Goal: Task Accomplishment & Management: Manage account settings

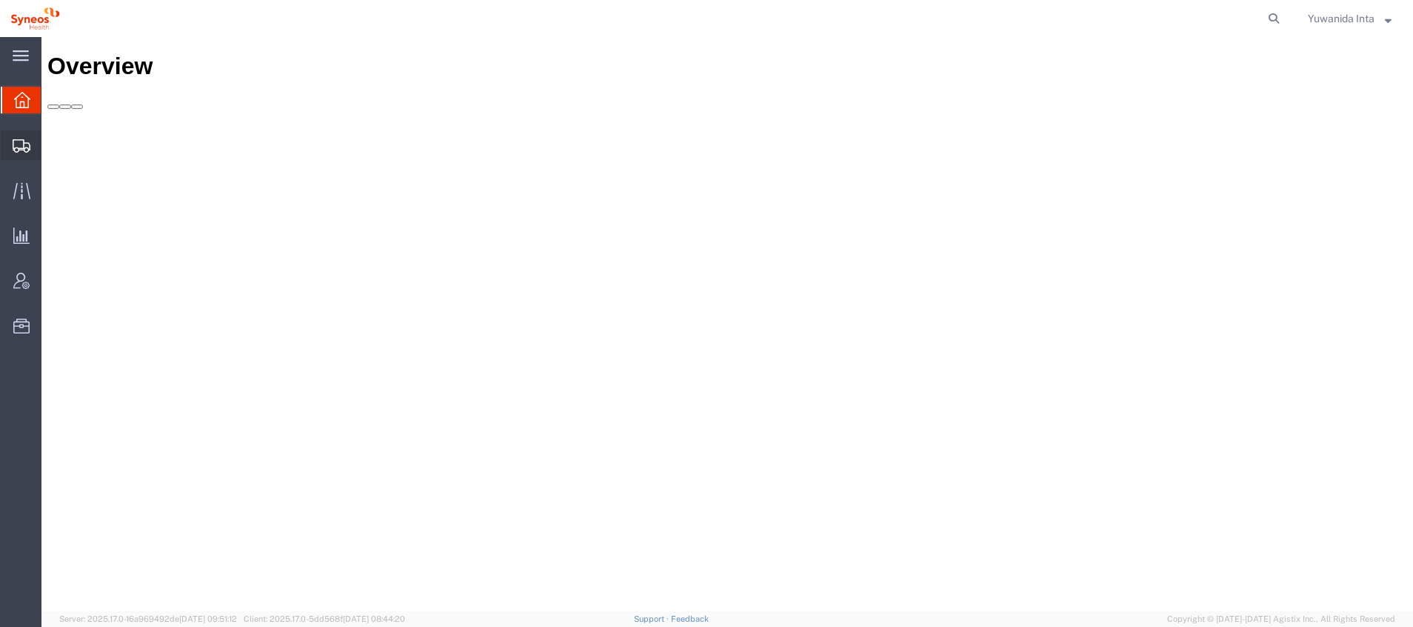
click at [0, 0] on span "Shipment Manager" at bounding box center [0, 0] width 0 height 0
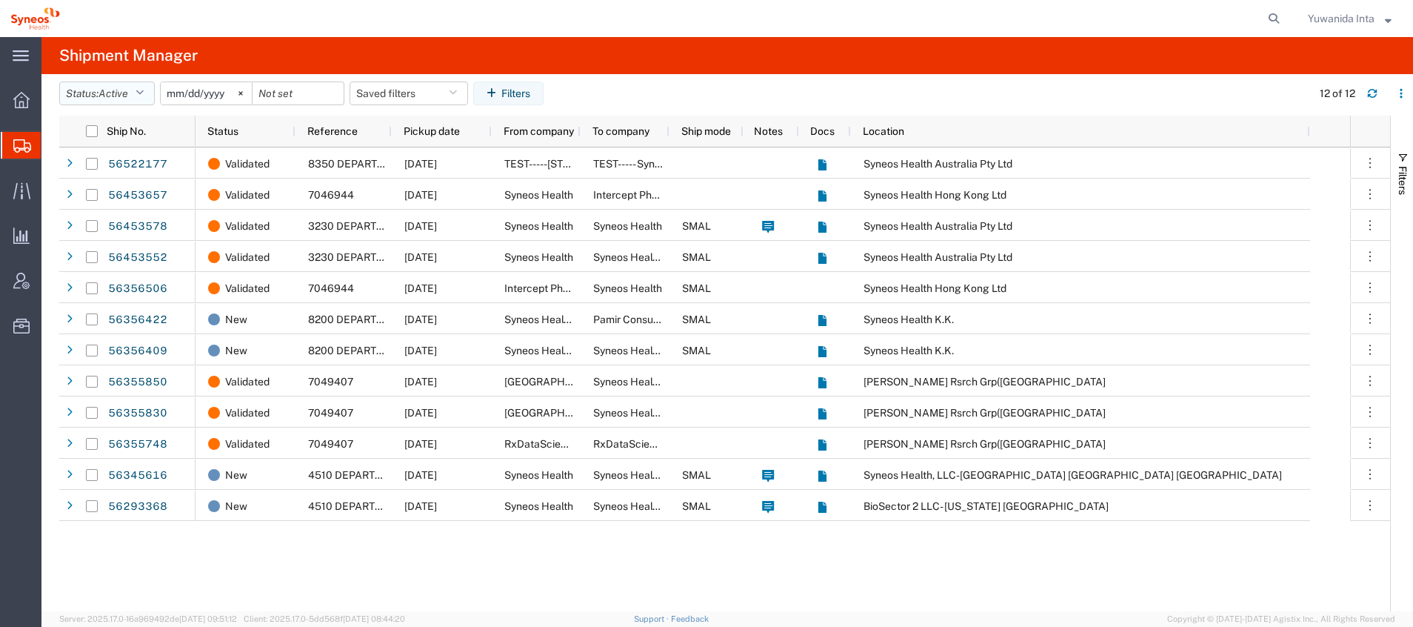
click at [144, 88] on icon "button" at bounding box center [140, 93] width 8 height 10
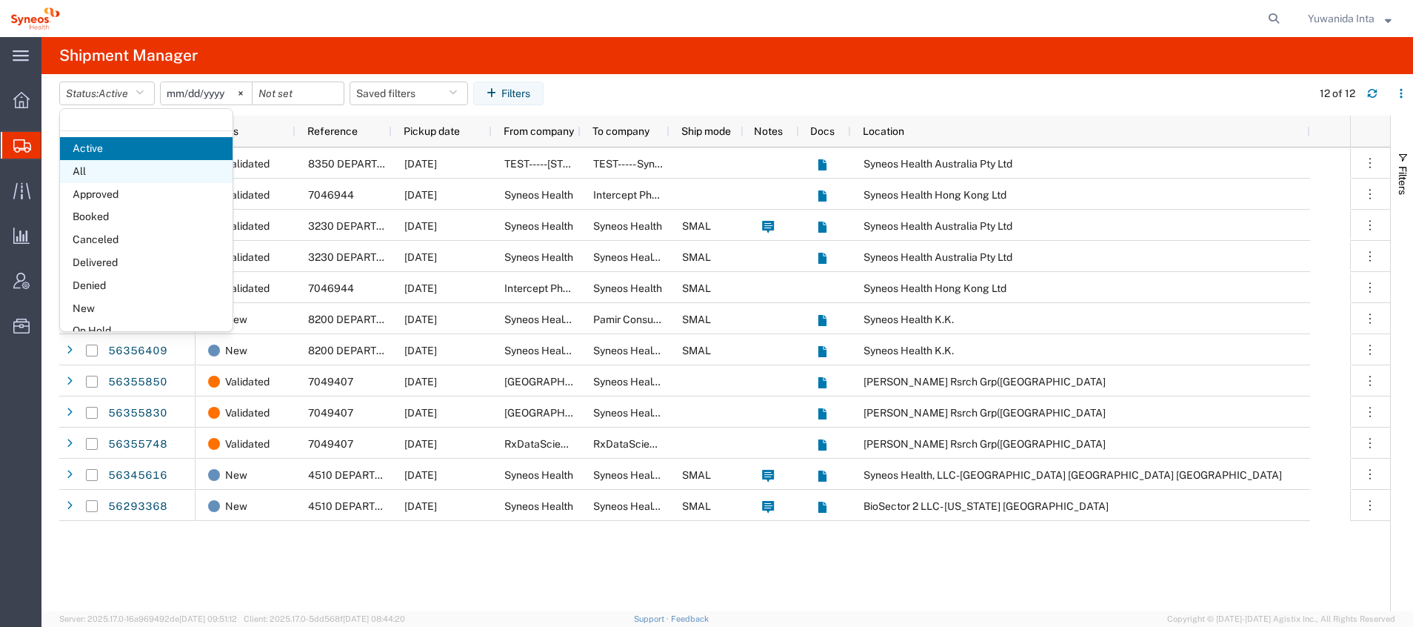
click at [127, 168] on span "All" at bounding box center [146, 171] width 173 height 23
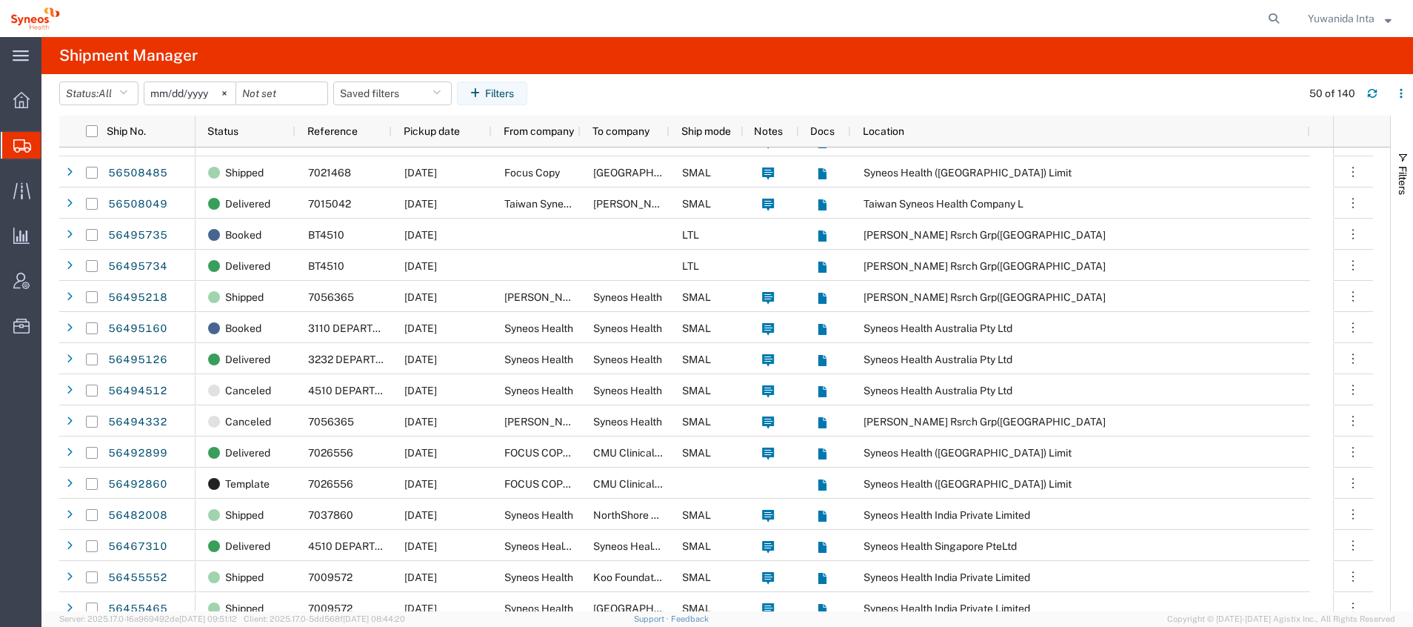
scroll to position [556, 0]
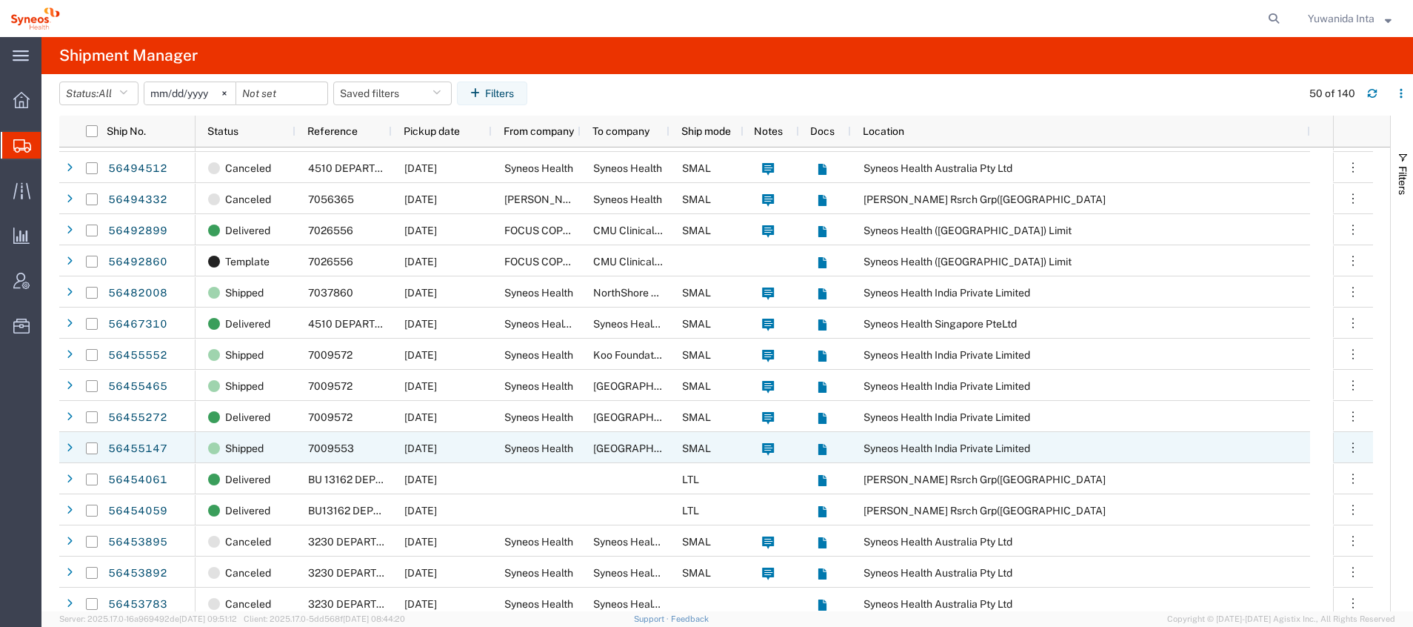
click at [73, 445] on div at bounding box center [69, 448] width 15 height 24
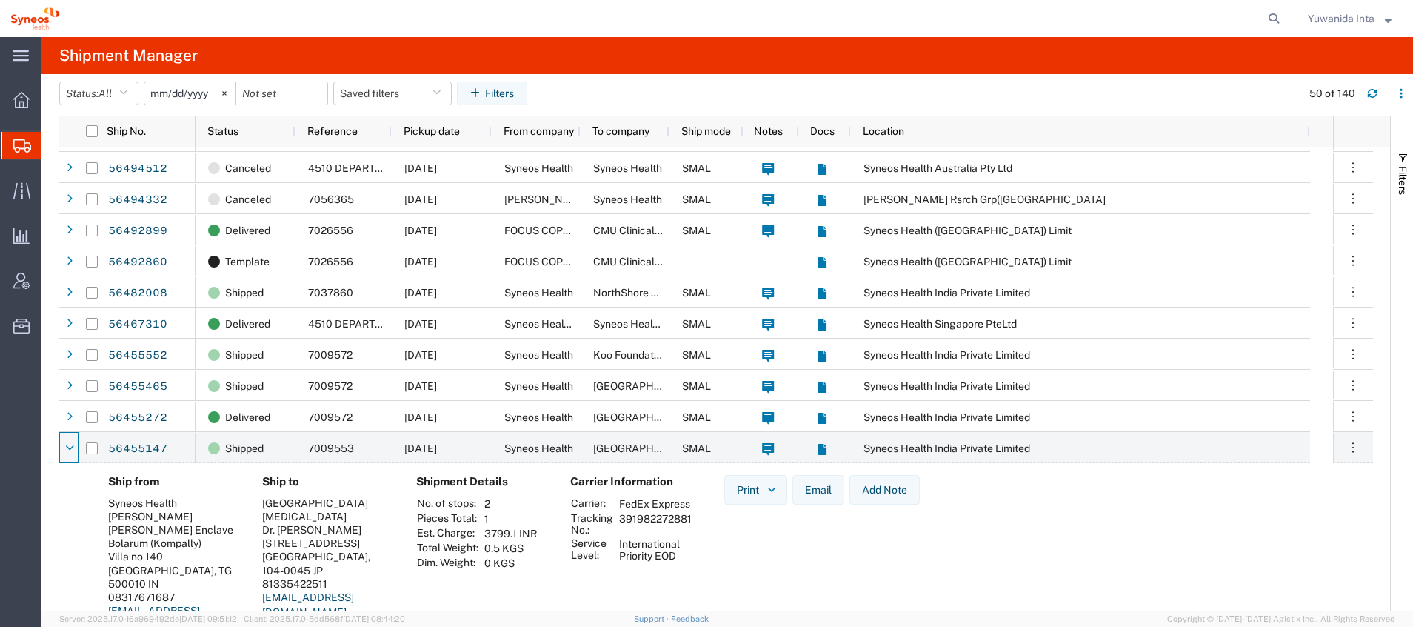
scroll to position [667, 0]
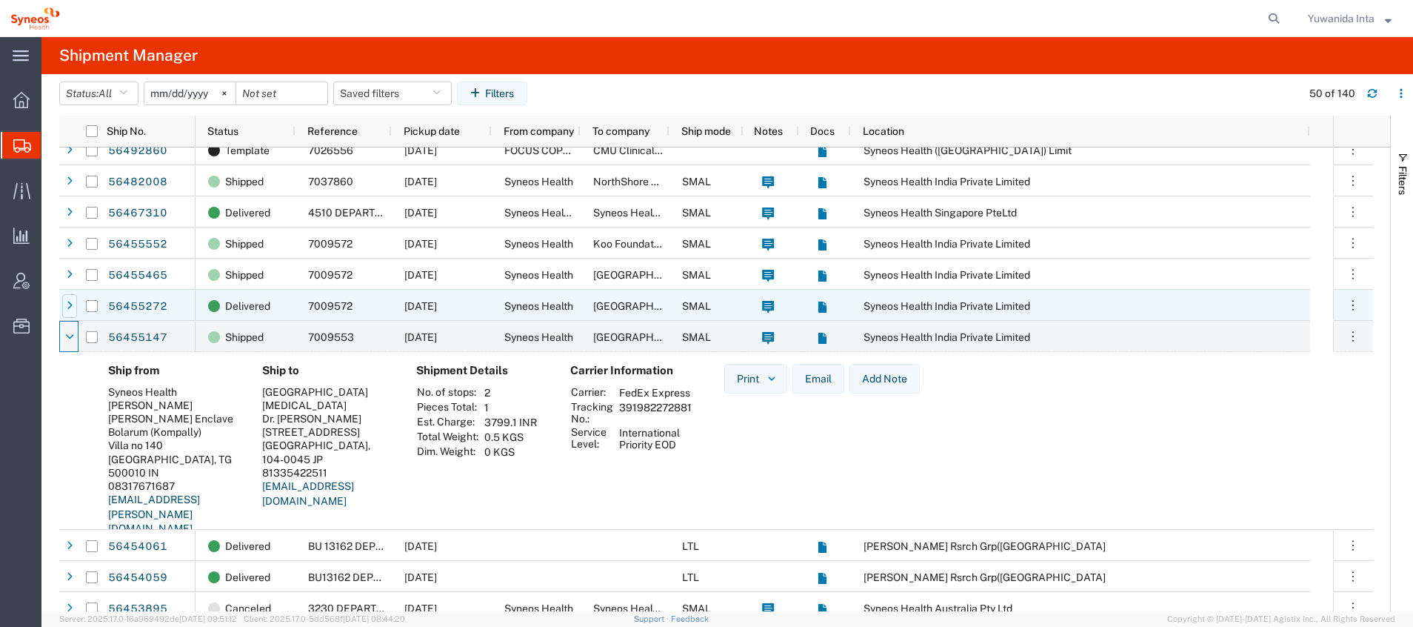
click at [75, 304] on div at bounding box center [69, 306] width 15 height 24
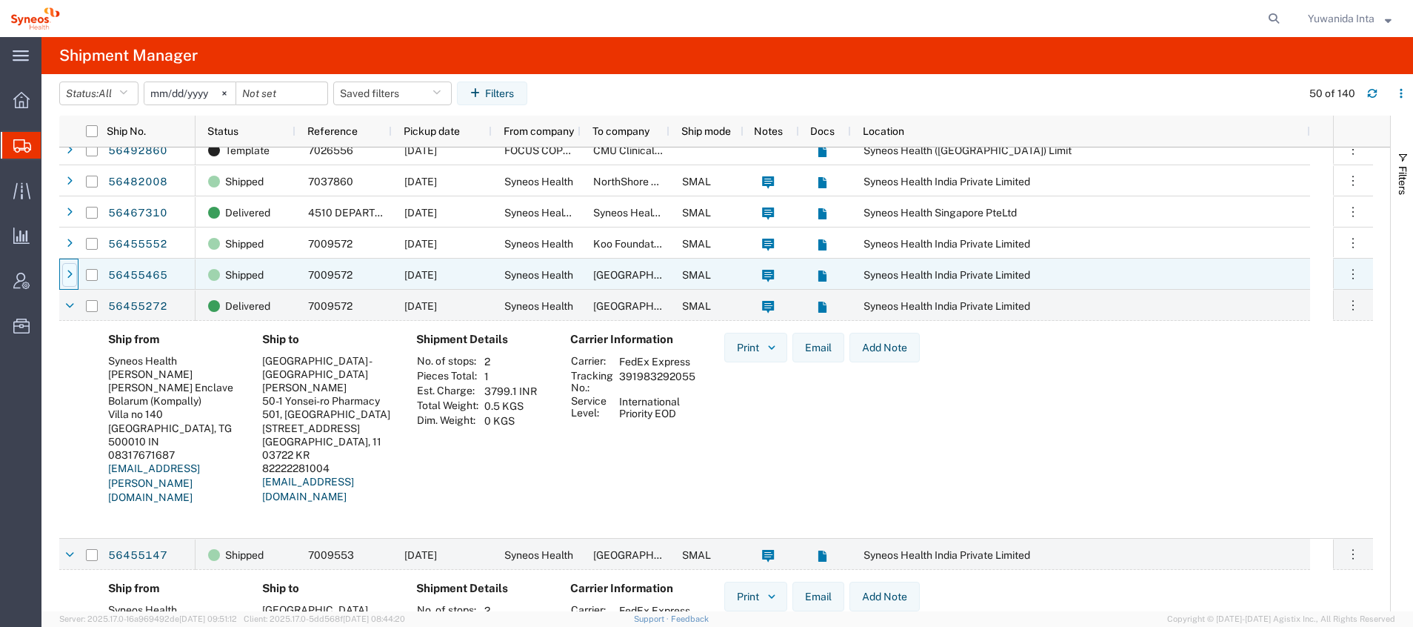
click at [71, 271] on icon at bounding box center [70, 275] width 6 height 10
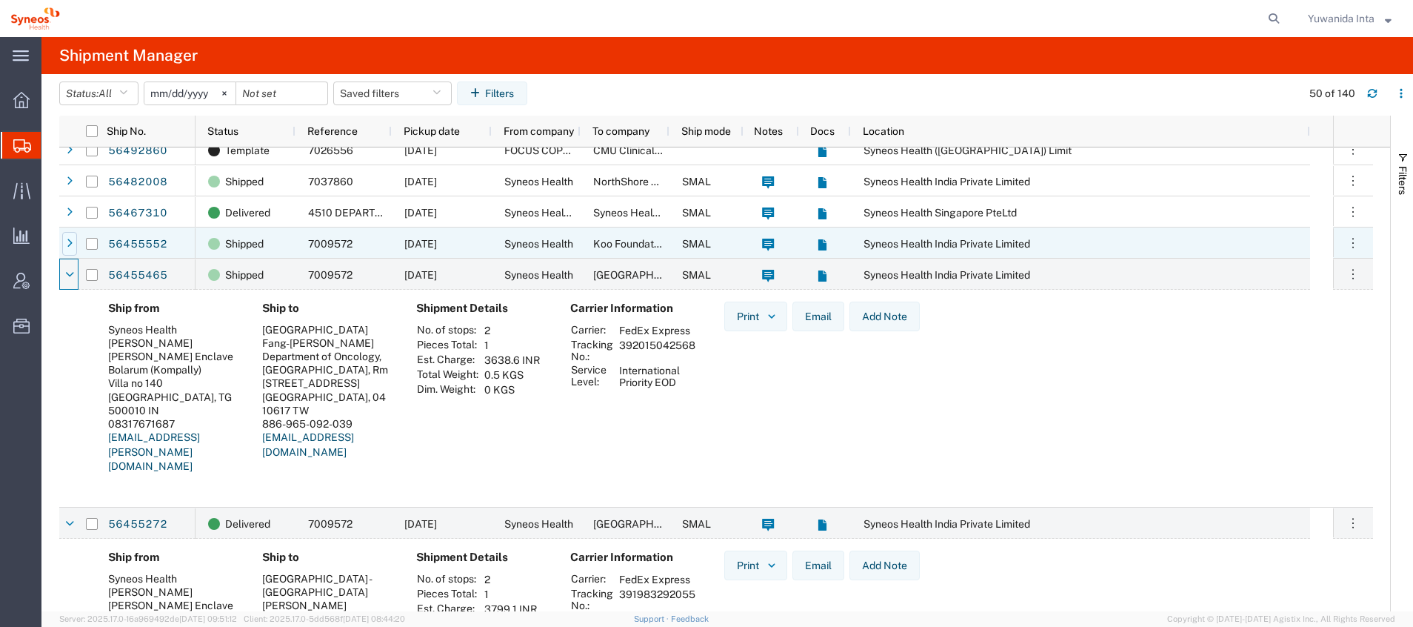
click at [74, 242] on div at bounding box center [69, 244] width 15 height 24
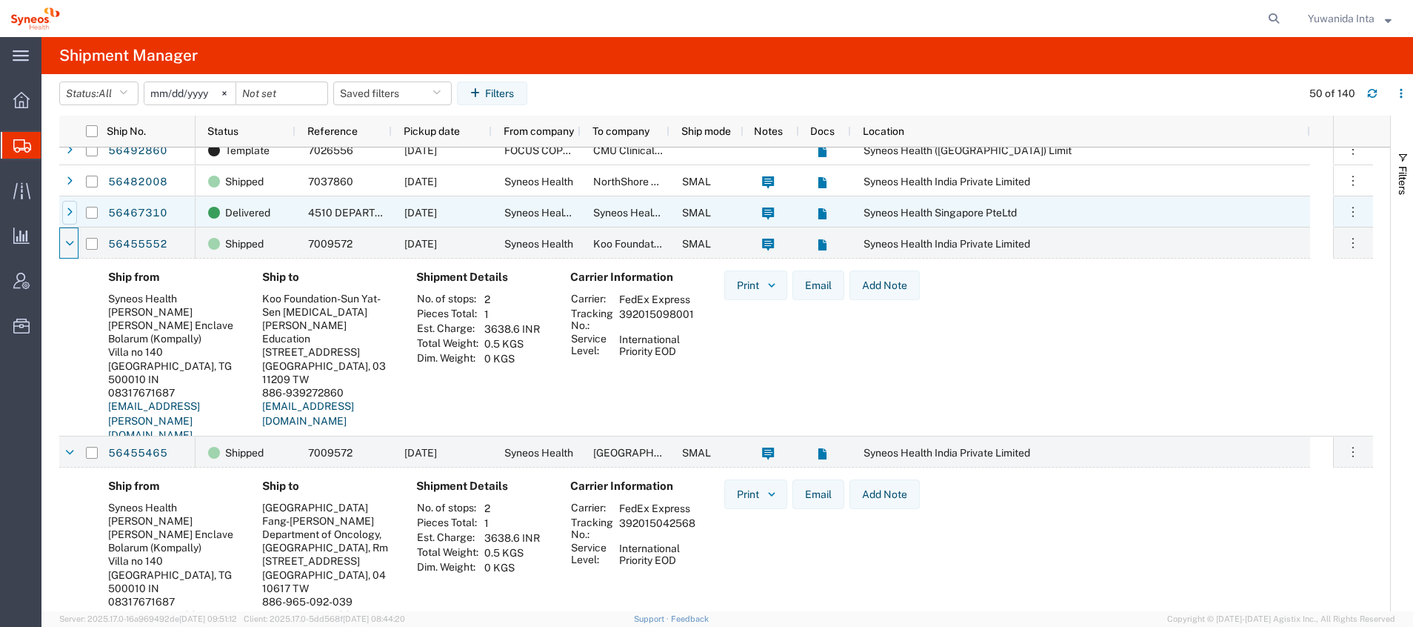
click at [73, 215] on div at bounding box center [69, 213] width 15 height 24
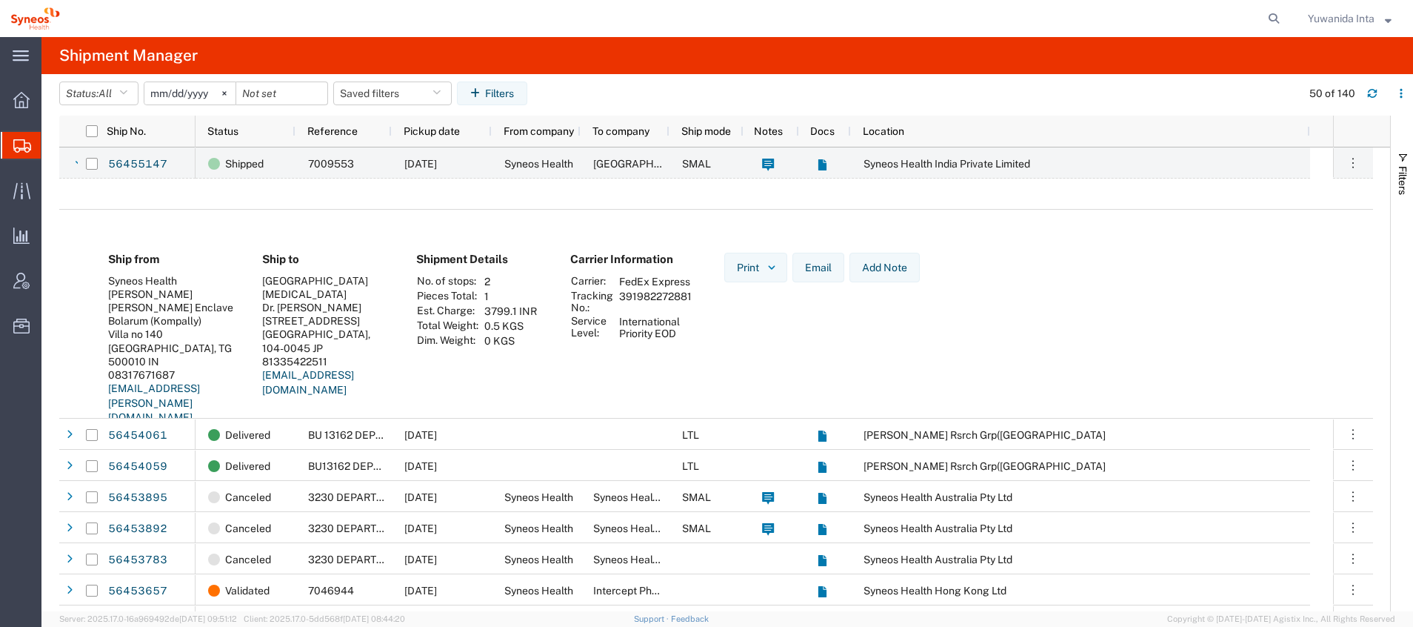
scroll to position [1778, 0]
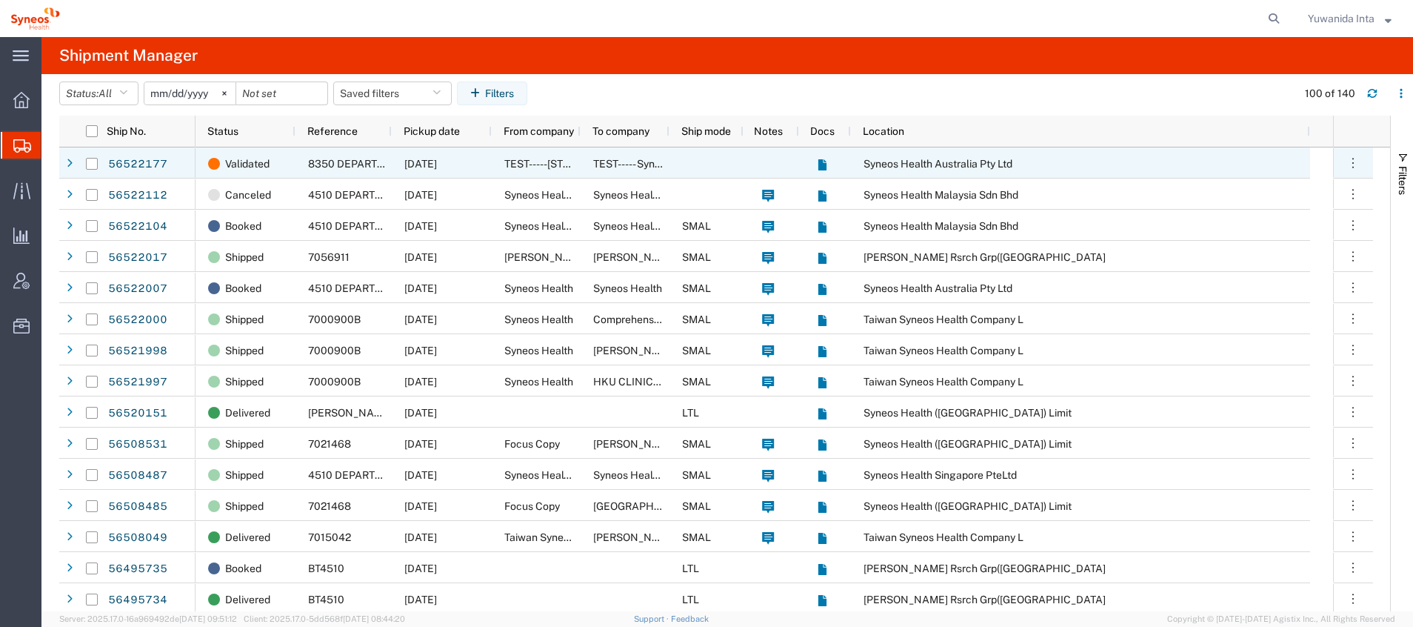
click at [71, 159] on icon at bounding box center [70, 164] width 6 height 10
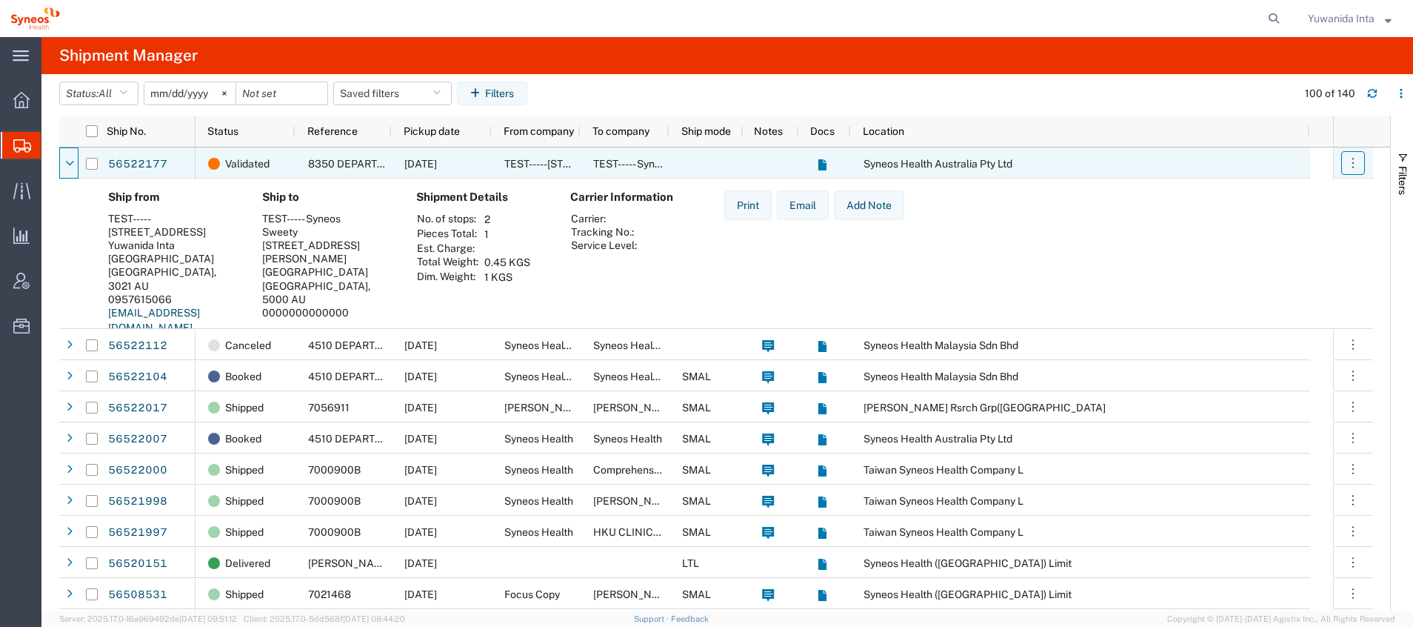
click at [1350, 159] on icon "button" at bounding box center [1353, 163] width 15 height 15
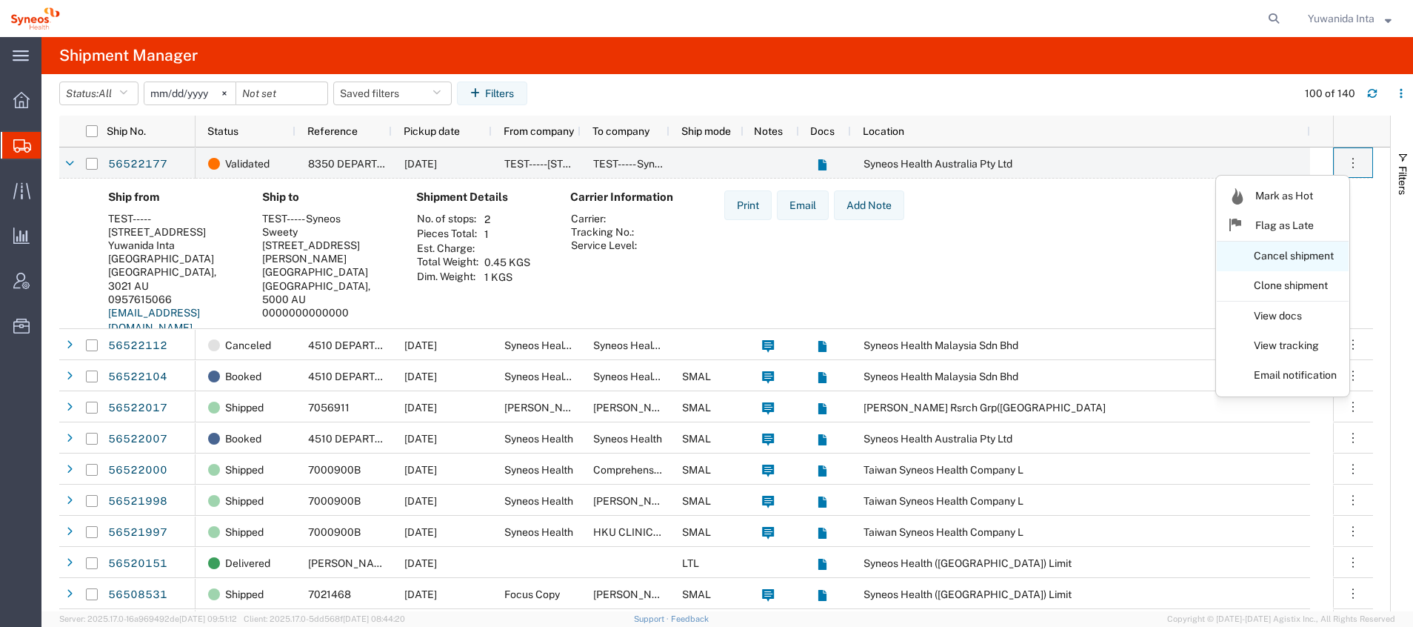
click at [1311, 250] on link "Cancel shipment" at bounding box center [1283, 256] width 132 height 27
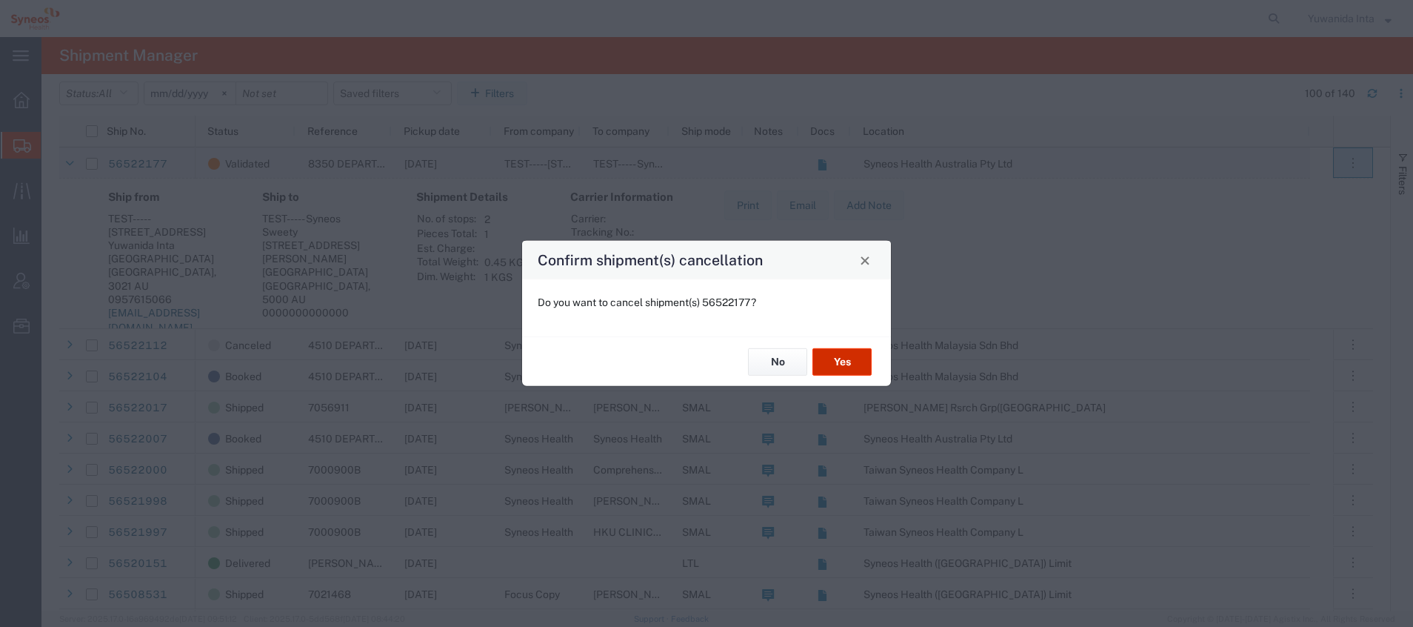
click at [853, 359] on button "Yes" at bounding box center [842, 361] width 59 height 27
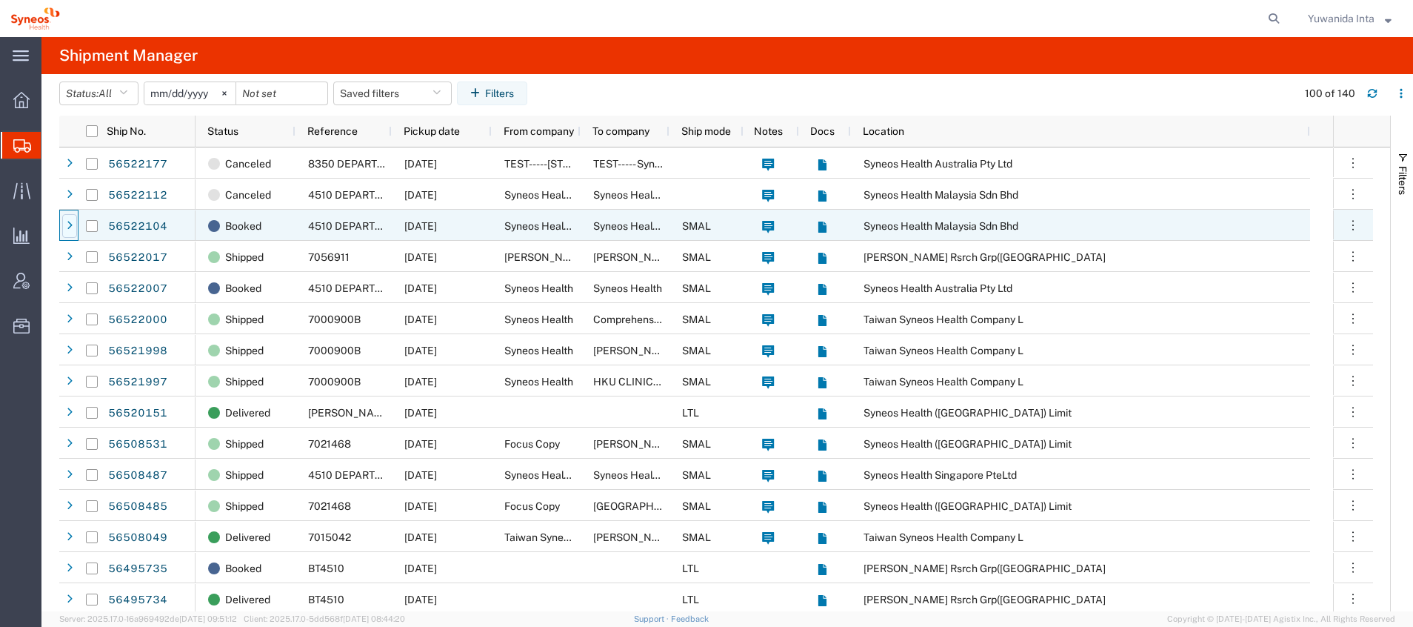
click at [71, 228] on icon at bounding box center [70, 226] width 6 height 10
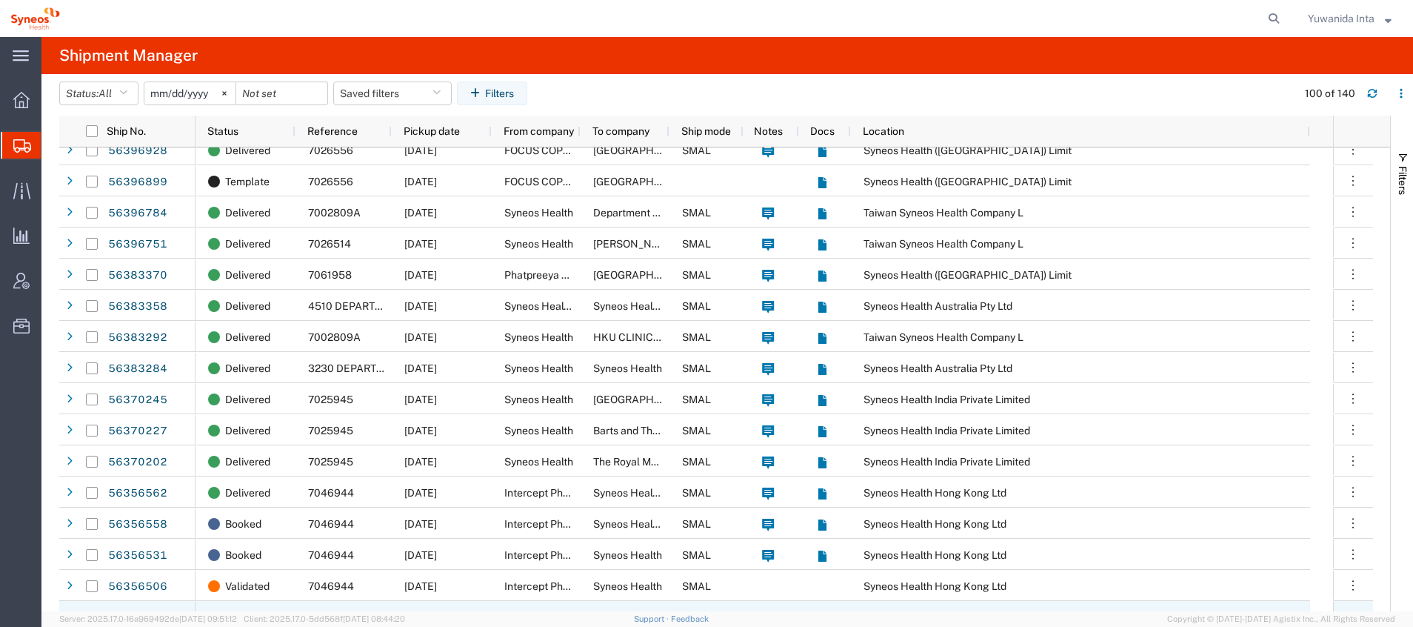
scroll to position [2556, 0]
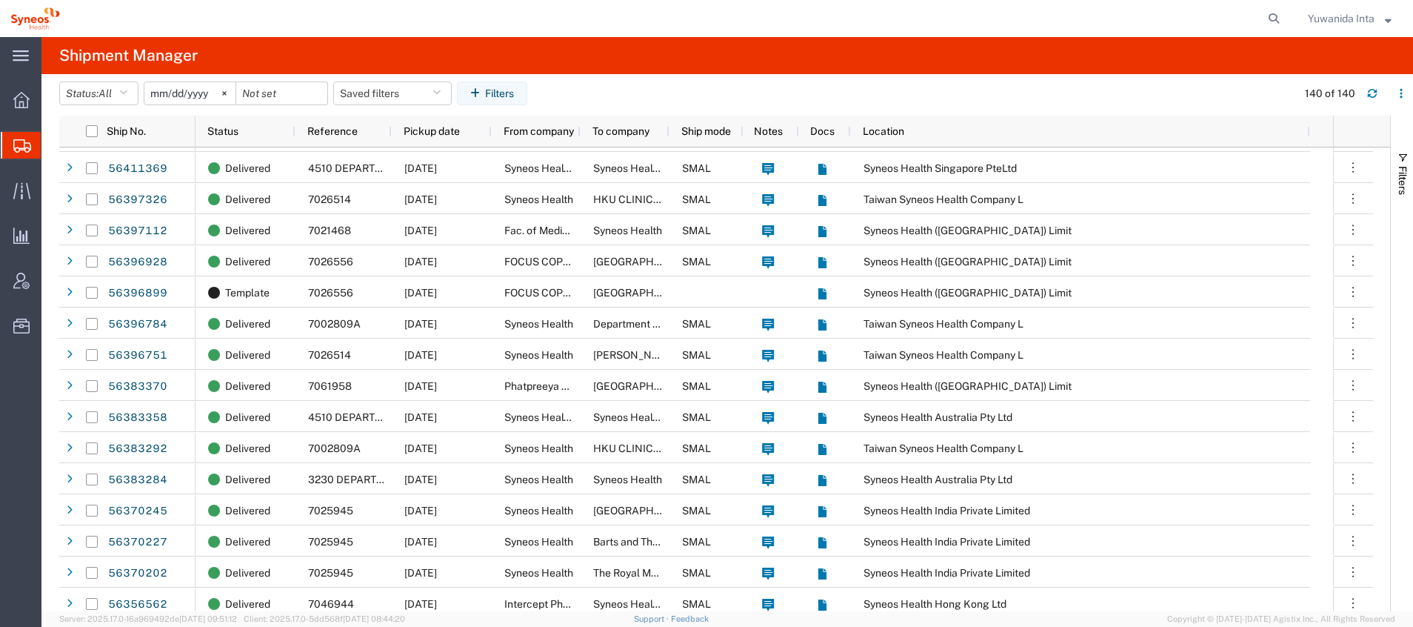
scroll to position [2222, 0]
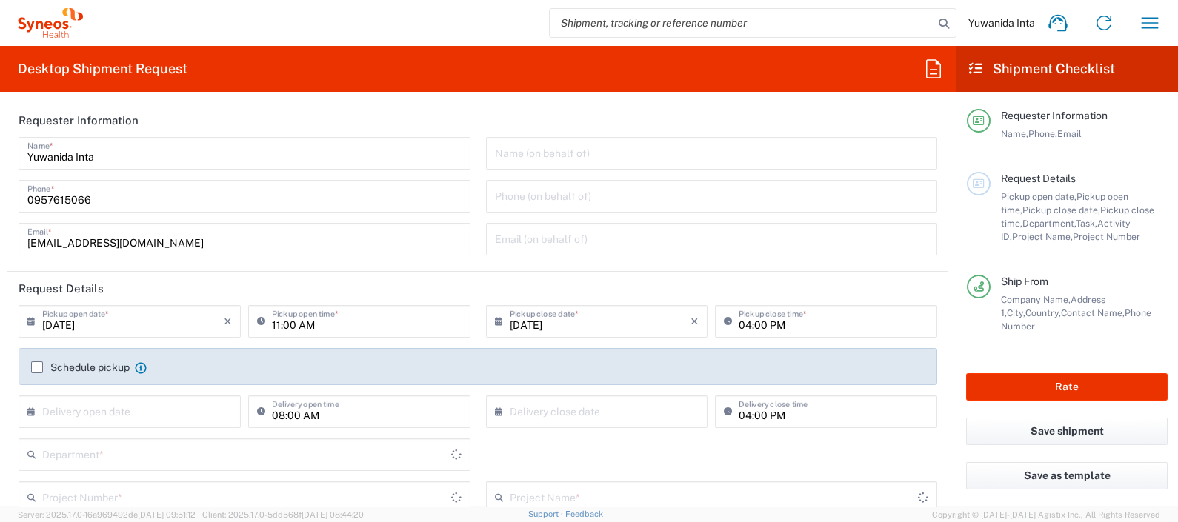
type input "Thailand"
type input "Syneos Health ([GEOGRAPHIC_DATA]) Limit"
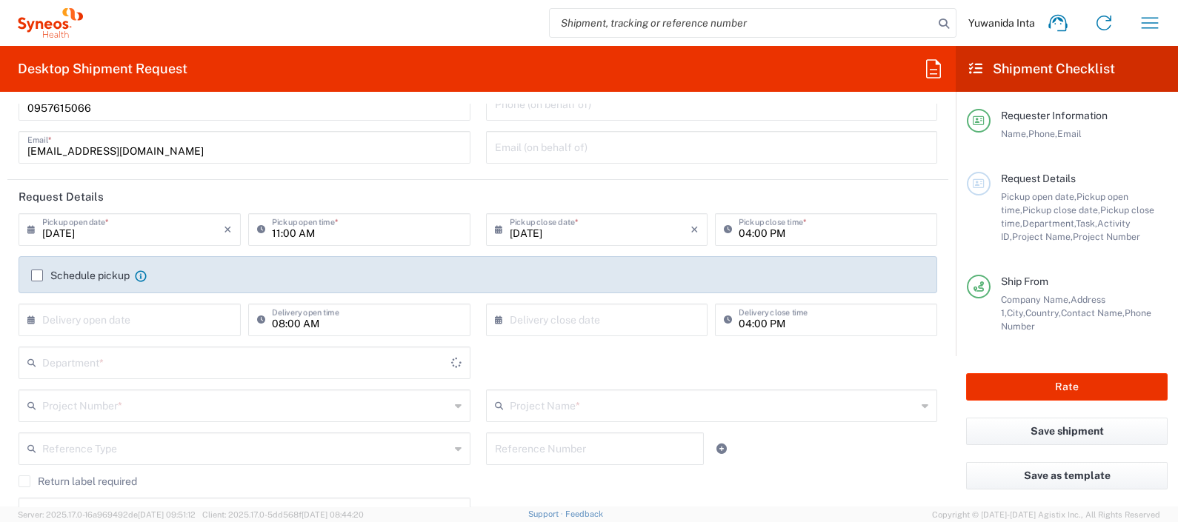
scroll to position [184, 0]
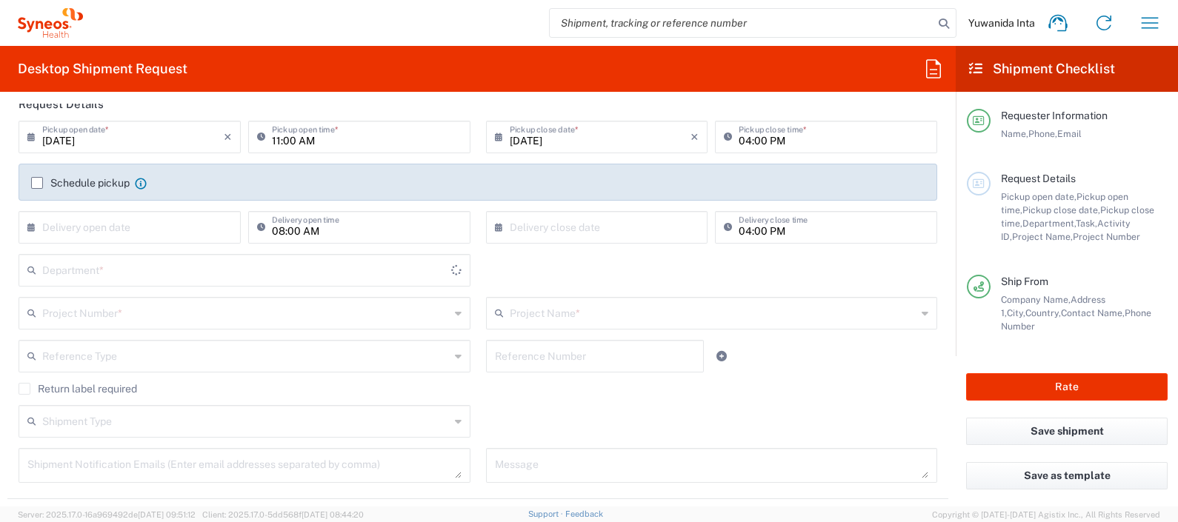
type input "8350"
